Goal: Transaction & Acquisition: Book appointment/travel/reservation

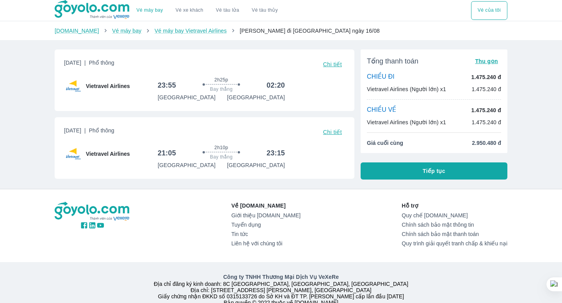
click at [480, 142] on span "2.950.480 đ" at bounding box center [485, 143] width 29 height 8
click at [472, 142] on span "2.950.480 đ" at bounding box center [485, 143] width 29 height 8
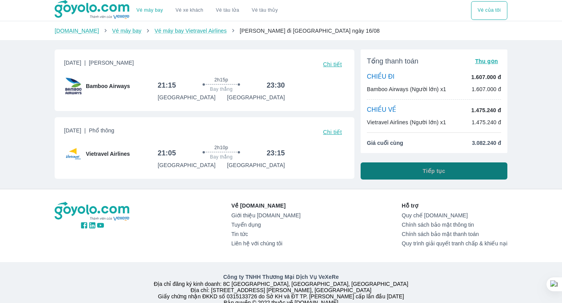
click at [429, 169] on span "Tiếp tục" at bounding box center [433, 171] width 23 height 8
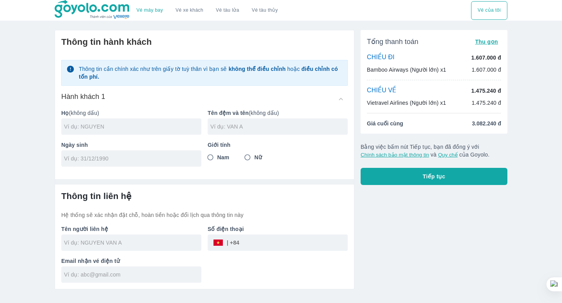
click at [115, 128] on input "text" at bounding box center [132, 127] width 137 height 8
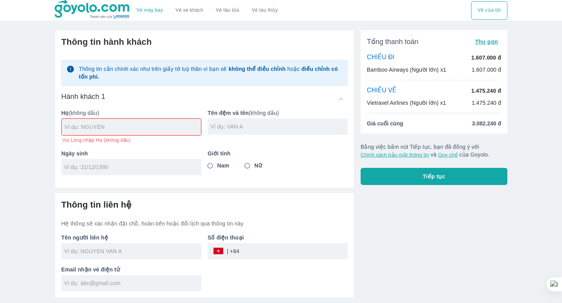
click at [121, 98] on div "Hành khách 1" at bounding box center [204, 99] width 286 height 14
click at [115, 121] on div at bounding box center [131, 127] width 139 height 16
type input "[PERSON_NAME]"
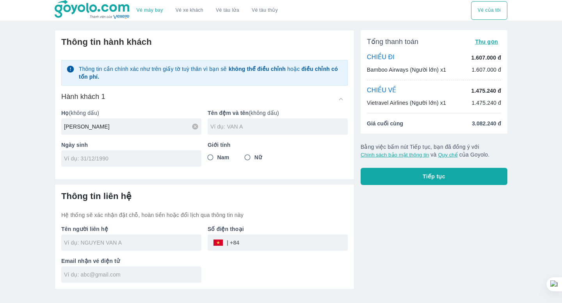
click at [215, 131] on div at bounding box center [277, 127] width 140 height 16
type input "[PERSON_NAME]"
click at [122, 165] on div at bounding box center [131, 159] width 140 height 16
type input "[DATE]"
click at [214, 156] on input "Nam" at bounding box center [210, 158] width 14 height 14
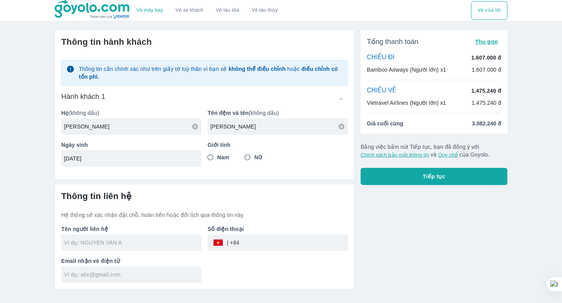
radio input "true"
click at [119, 240] on input "text" at bounding box center [132, 243] width 137 height 8
type input "[PERSON_NAME]"
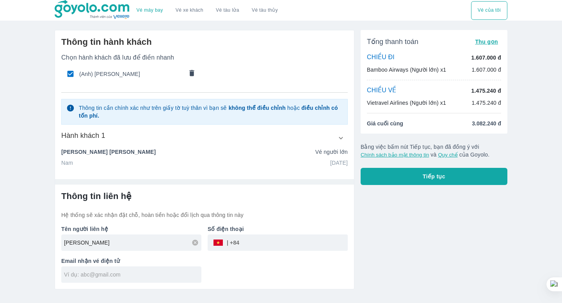
click at [256, 244] on input "tel" at bounding box center [293, 243] width 108 height 19
type input "0382472196"
click at [130, 243] on input "[PERSON_NAME]" at bounding box center [132, 243] width 137 height 8
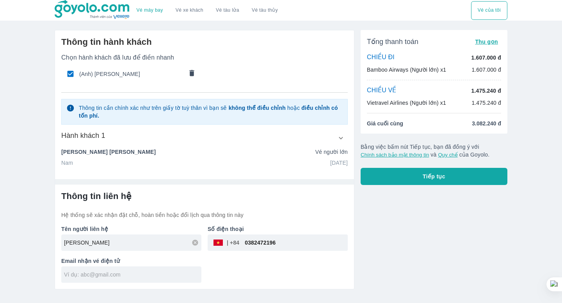
type input "[PERSON_NAME]"
click at [129, 273] on input "text" at bounding box center [132, 275] width 137 height 8
type input "[EMAIL_ADDRESS][DOMAIN_NAME]"
click at [406, 173] on button "Tiếp tục" at bounding box center [433, 176] width 147 height 17
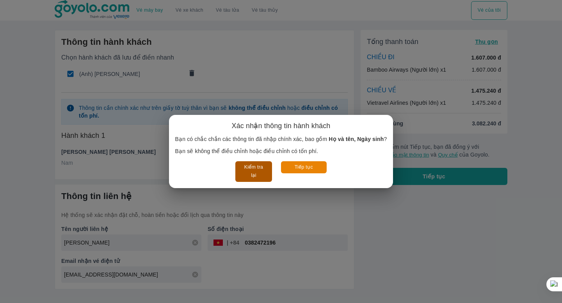
click at [253, 168] on button "Kiểm tra lại" at bounding box center [253, 171] width 36 height 21
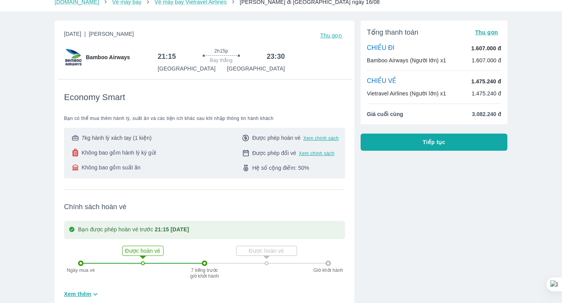
scroll to position [31, 0]
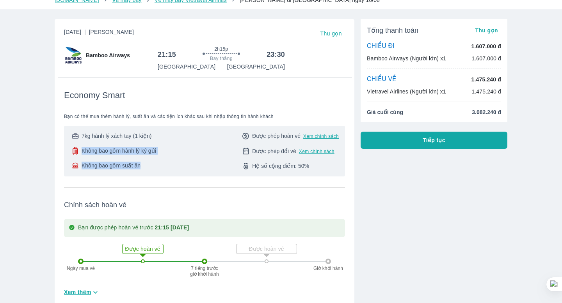
drag, startPoint x: 156, startPoint y: 169, endPoint x: 77, endPoint y: 149, distance: 81.7
click at [77, 149] on div "7kg hành lý xách tay (1 kiện) Không bao gồm hành lý ký gửi Không bao gồm suất ăn" at bounding box center [113, 151] width 86 height 38
click at [170, 172] on div "7kg hành lý xách tay (1 kiện) Không bao gồm hành lý ký gửi Không bao gồm suất ă…" at bounding box center [204, 151] width 281 height 51
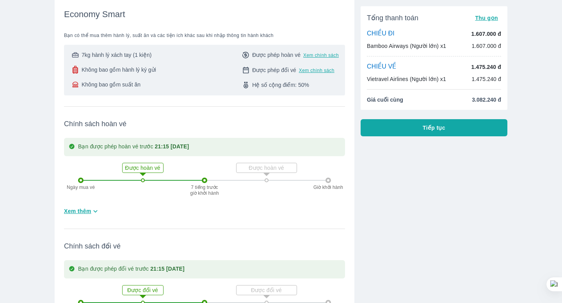
scroll to position [116, 0]
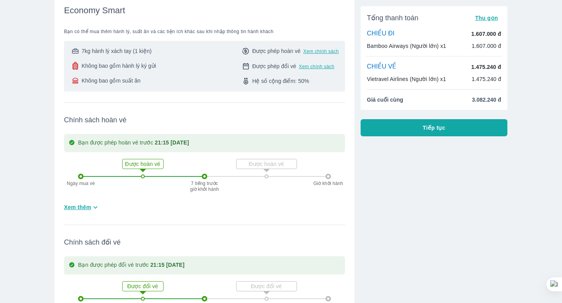
click at [75, 184] on p "Ngày mua vé" at bounding box center [80, 183] width 35 height 5
click at [188, 191] on div "Ngày mua vé Được hoàn vé 7 tiếng trước giờ khởi hành Được hoàn vé Giờ khởi hành" at bounding box center [204, 176] width 253 height 49
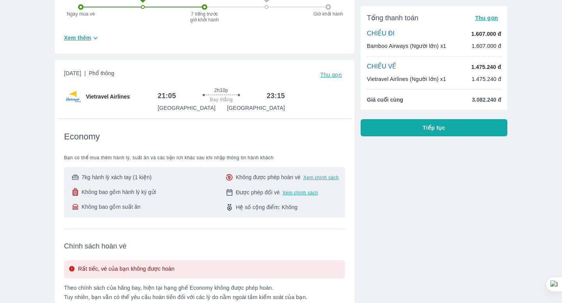
scroll to position [441, 0]
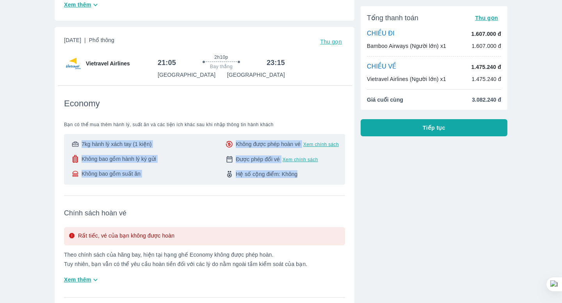
drag, startPoint x: 60, startPoint y: 135, endPoint x: 298, endPoint y: 180, distance: 242.8
click at [298, 180] on div "[DATE] | Phổ thông Thu gọn Vietravel Airlines 21:05 2h10p Bay thẳng 23:15 [GEOG…" at bounding box center [204, 223] width 299 height 392
click at [298, 180] on div "7kg hành lý xách tay (1 kiện) Không bao gồm hành lý ký gửi Không bao gồm suất ă…" at bounding box center [204, 159] width 281 height 51
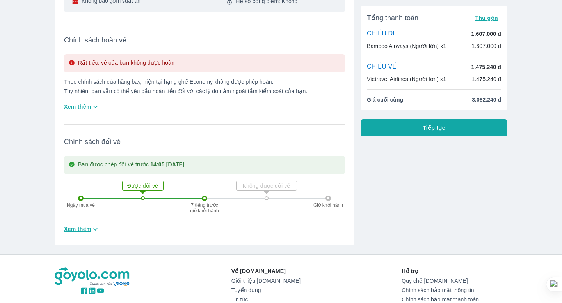
scroll to position [616, 0]
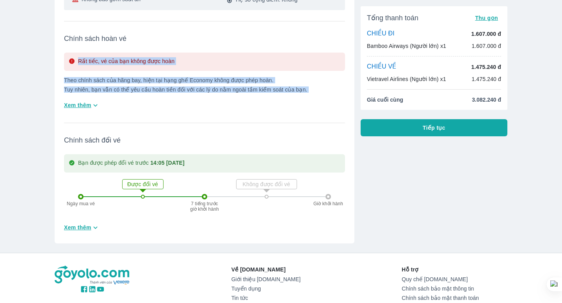
drag, startPoint x: 56, startPoint y: 66, endPoint x: 277, endPoint y: 114, distance: 226.4
click at [277, 114] on div "[DATE] | Phổ thông Thu gọn Vietravel Airlines 21:05 2h10p Bay thẳng 23:15 [GEOG…" at bounding box center [204, 48] width 299 height 392
click at [277, 114] on div "[DATE] | Phổ thông Thu gọn Vietravel Airlines 21:05 2h10p Bay thẳng 23:15 [GEOG…" at bounding box center [204, 48] width 281 height 373
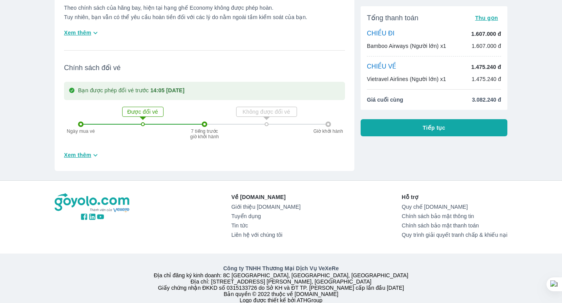
scroll to position [701, 0]
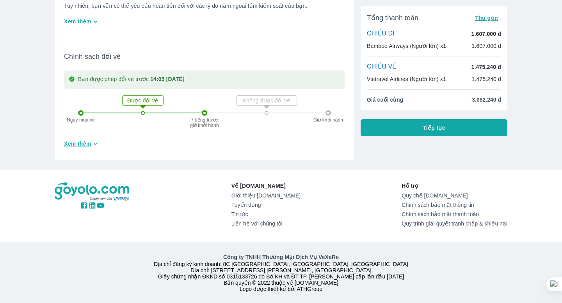
click at [248, 224] on link "Liên hệ với chúng tôi" at bounding box center [265, 224] width 69 height 6
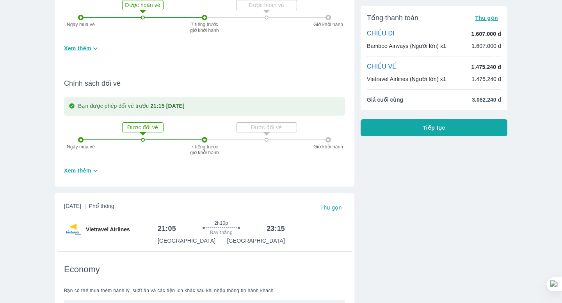
scroll to position [309, 0]
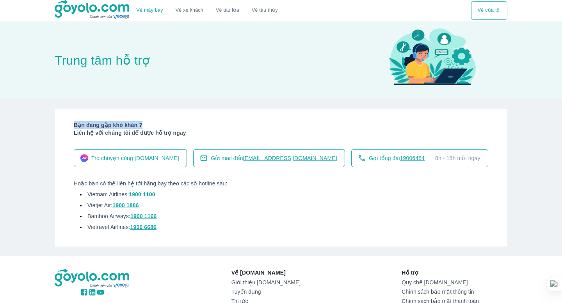
drag, startPoint x: 200, startPoint y: 126, endPoint x: 67, endPoint y: 118, distance: 133.2
click at [67, 118] on div "Bạn đang gặp khó khăn ? Liên hệ với chúng tôi để được hỗ trợ ngay Trò chuyện cù…" at bounding box center [281, 178] width 452 height 138
click at [67, 119] on div "Bạn đang gặp khó khăn ? Liên hệ với chúng tôi để được hỗ trợ ngay Trò chuyện cù…" at bounding box center [281, 178] width 452 height 138
drag, startPoint x: 67, startPoint y: 119, endPoint x: 179, endPoint y: 133, distance: 112.1
click at [179, 133] on div "Bạn đang gặp khó khăn ? Liên hệ với chúng tôi để được hỗ trợ ngay Trò chuyện cù…" at bounding box center [281, 178] width 452 height 138
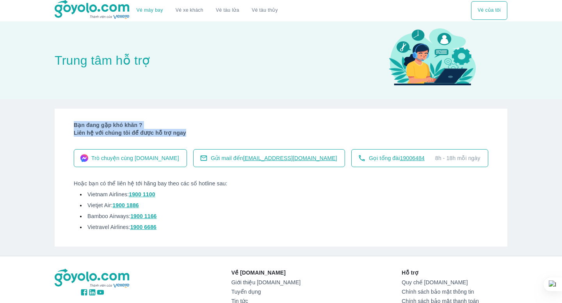
click at [179, 133] on p "Liên hệ với chúng tôi để được hỗ trợ ngay" at bounding box center [281, 133] width 414 height 8
click at [400, 159] on span "19006484" at bounding box center [412, 158] width 25 height 6
